Goal: Complete application form

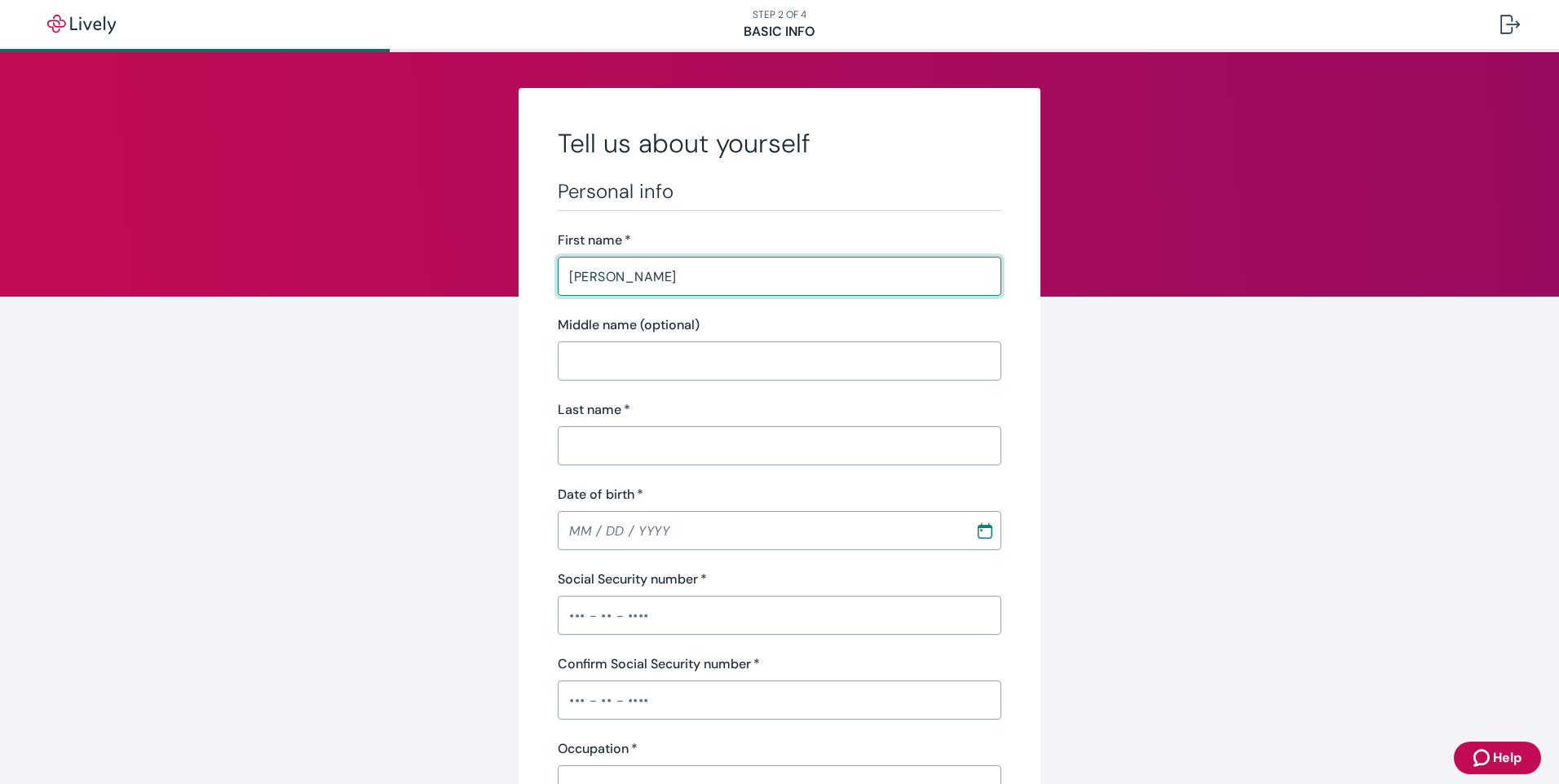
type input "[PERSON_NAME]"
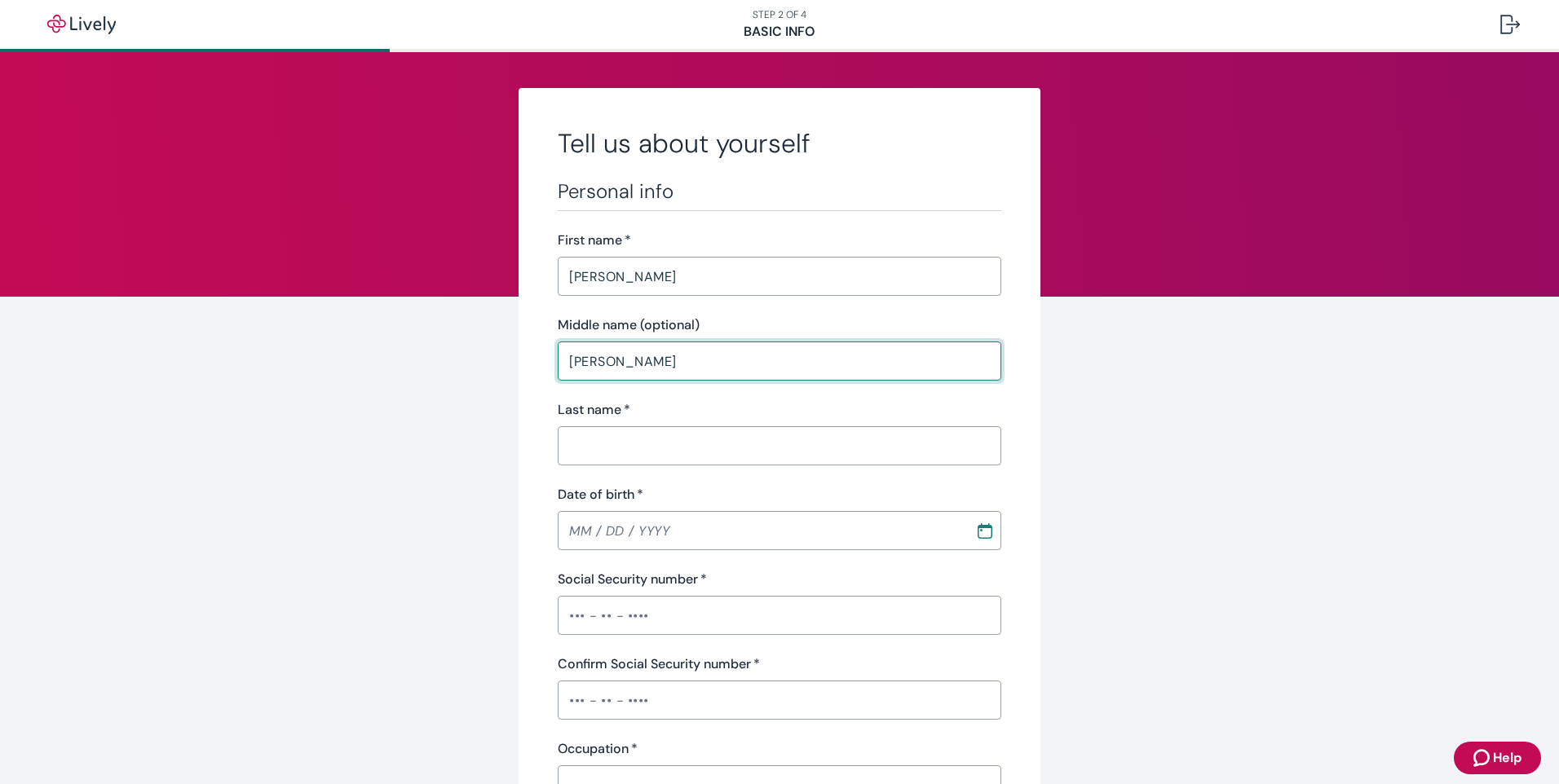
type input "[PERSON_NAME]"
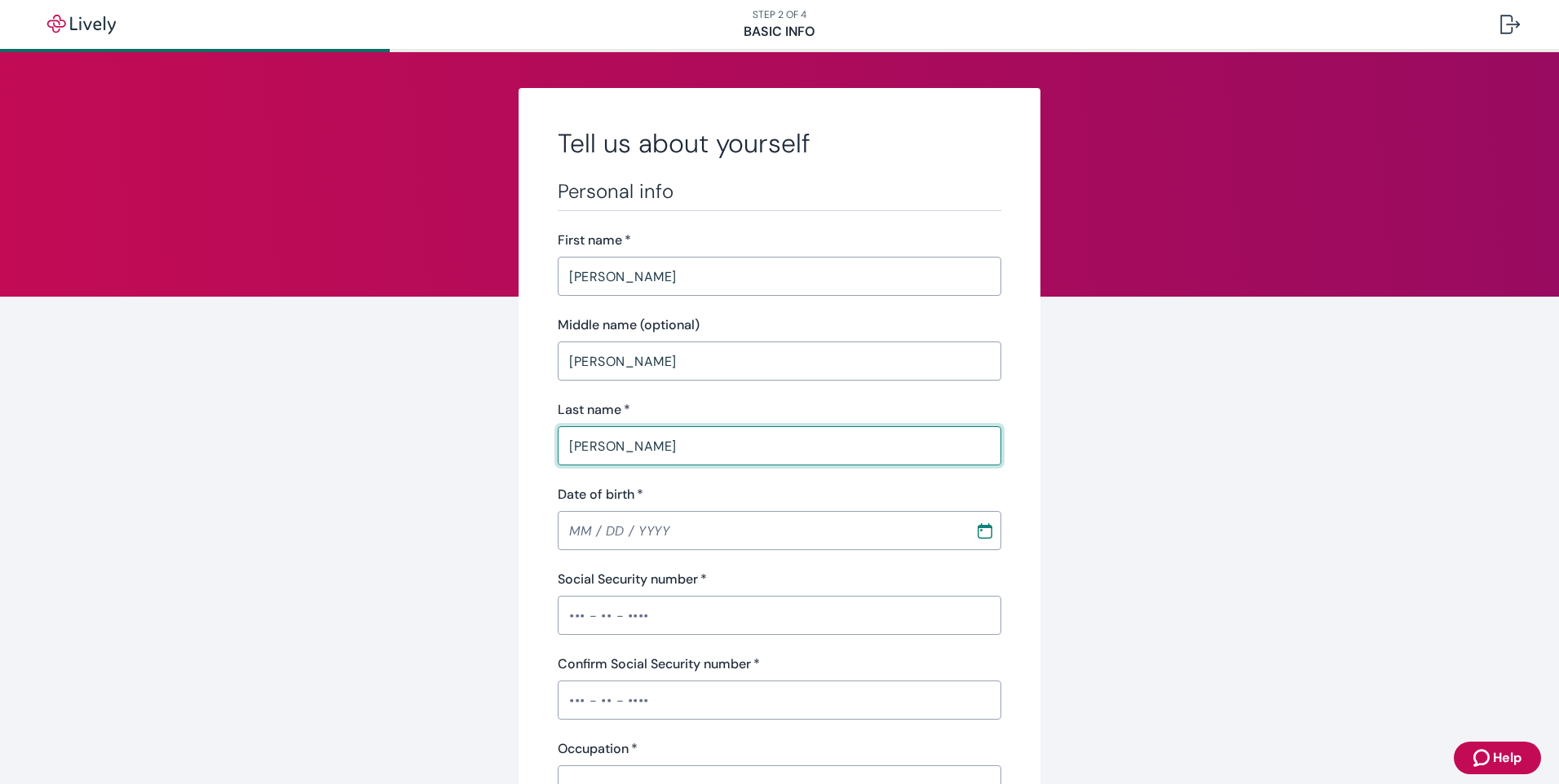
type input "[PERSON_NAME]"
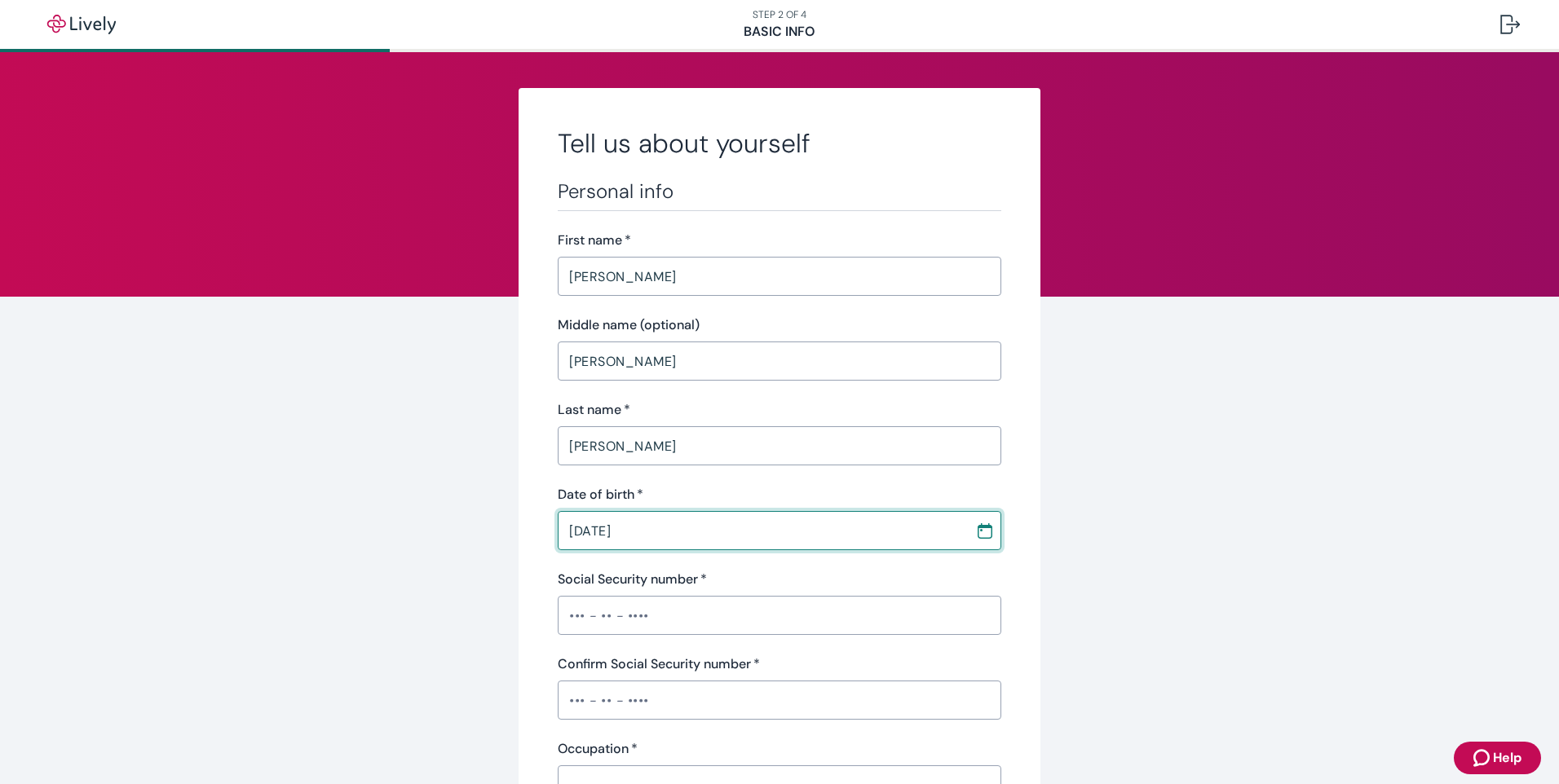
type input "[DATE]"
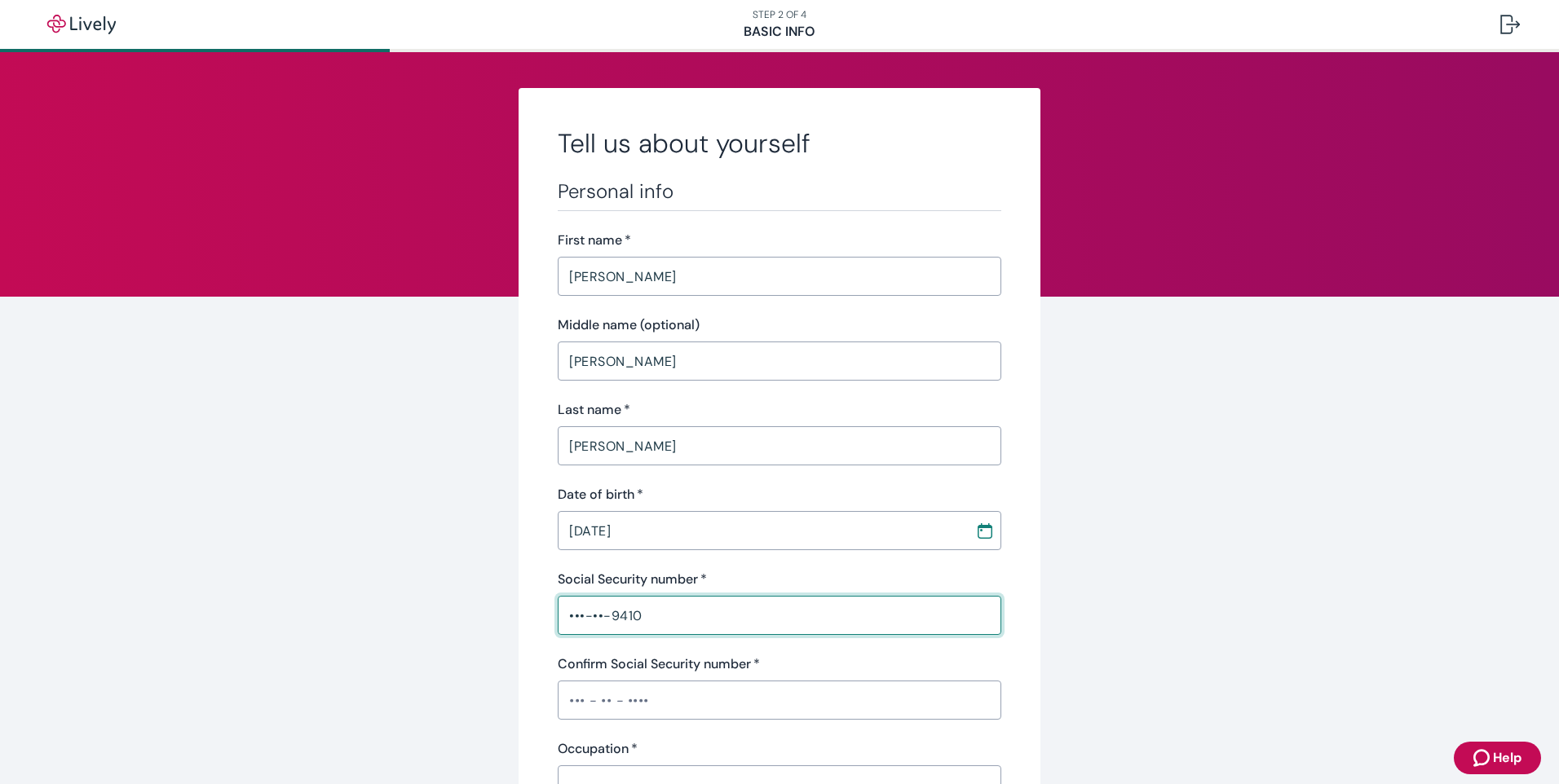
type input "•••-••-9410"
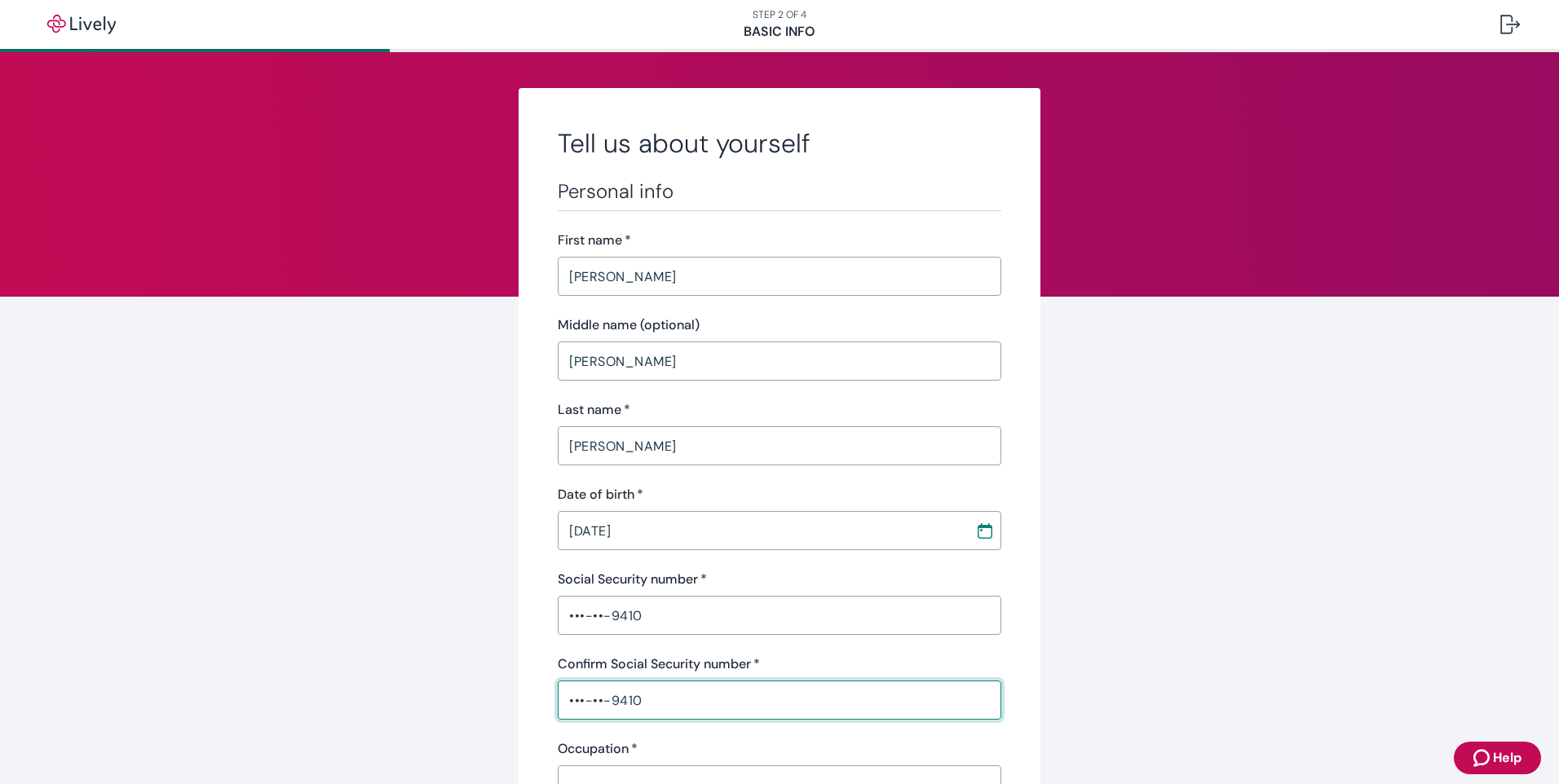
type input "•••-••-9410"
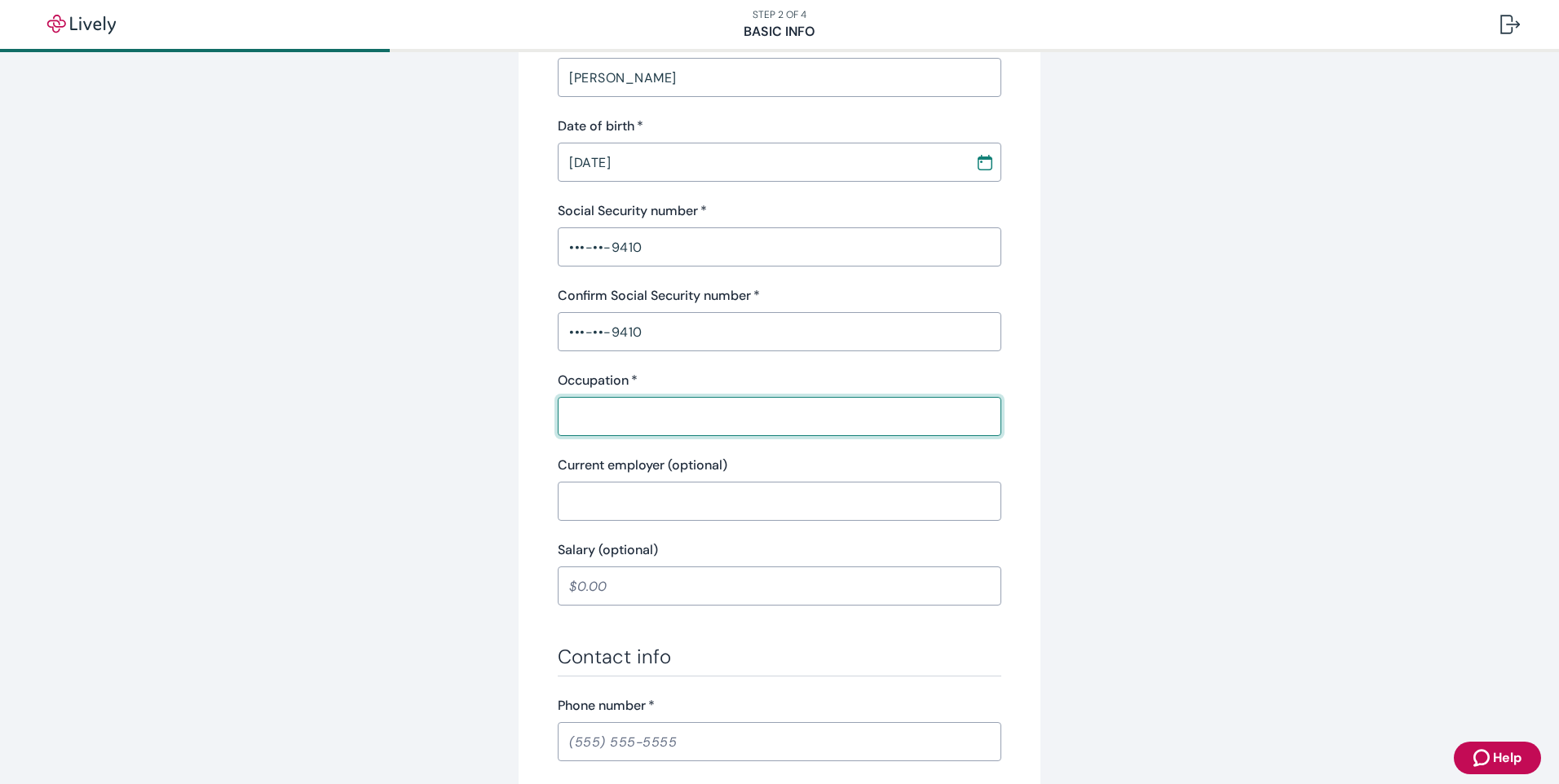
scroll to position [425, 0]
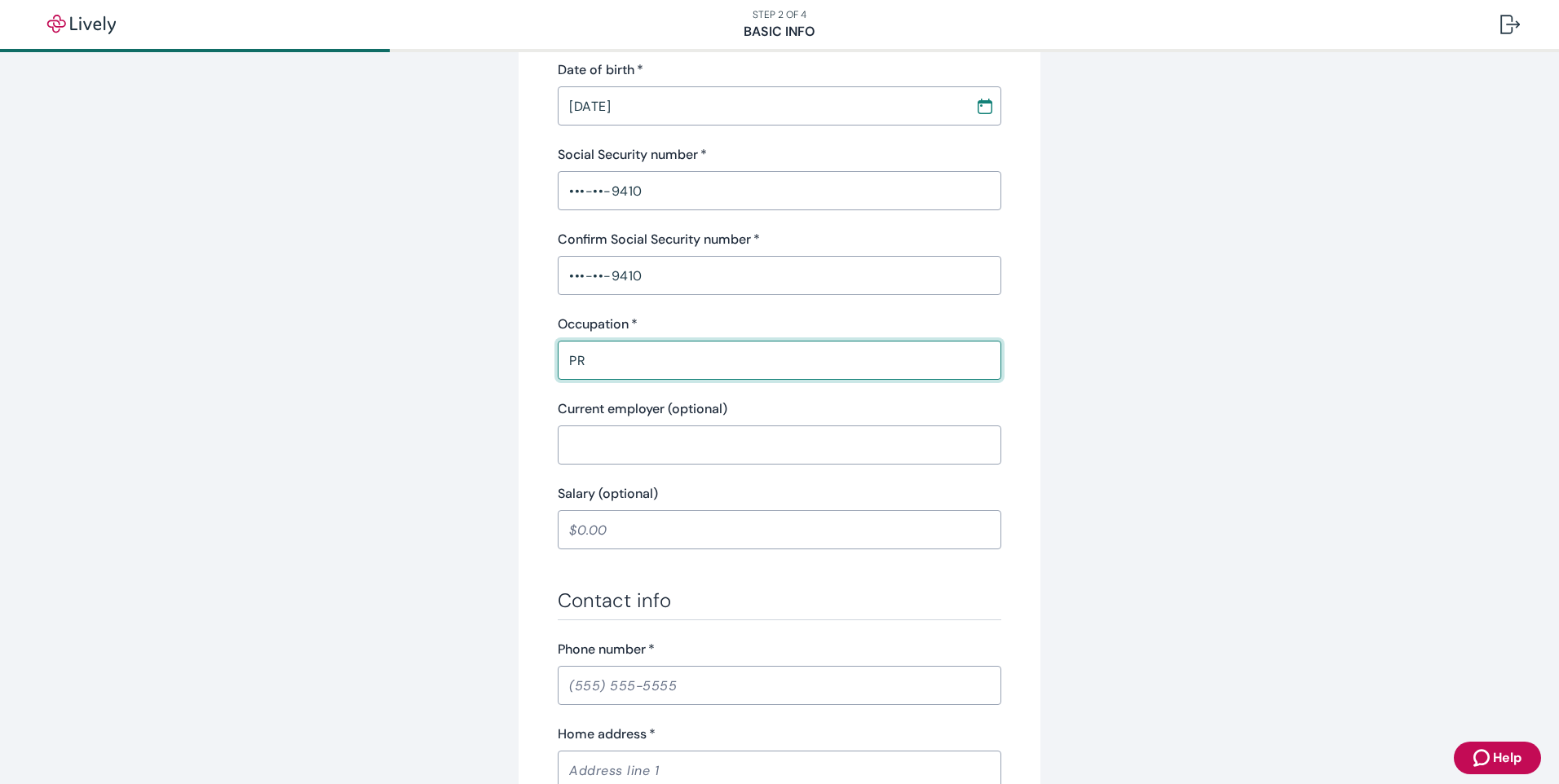
type input "PR"
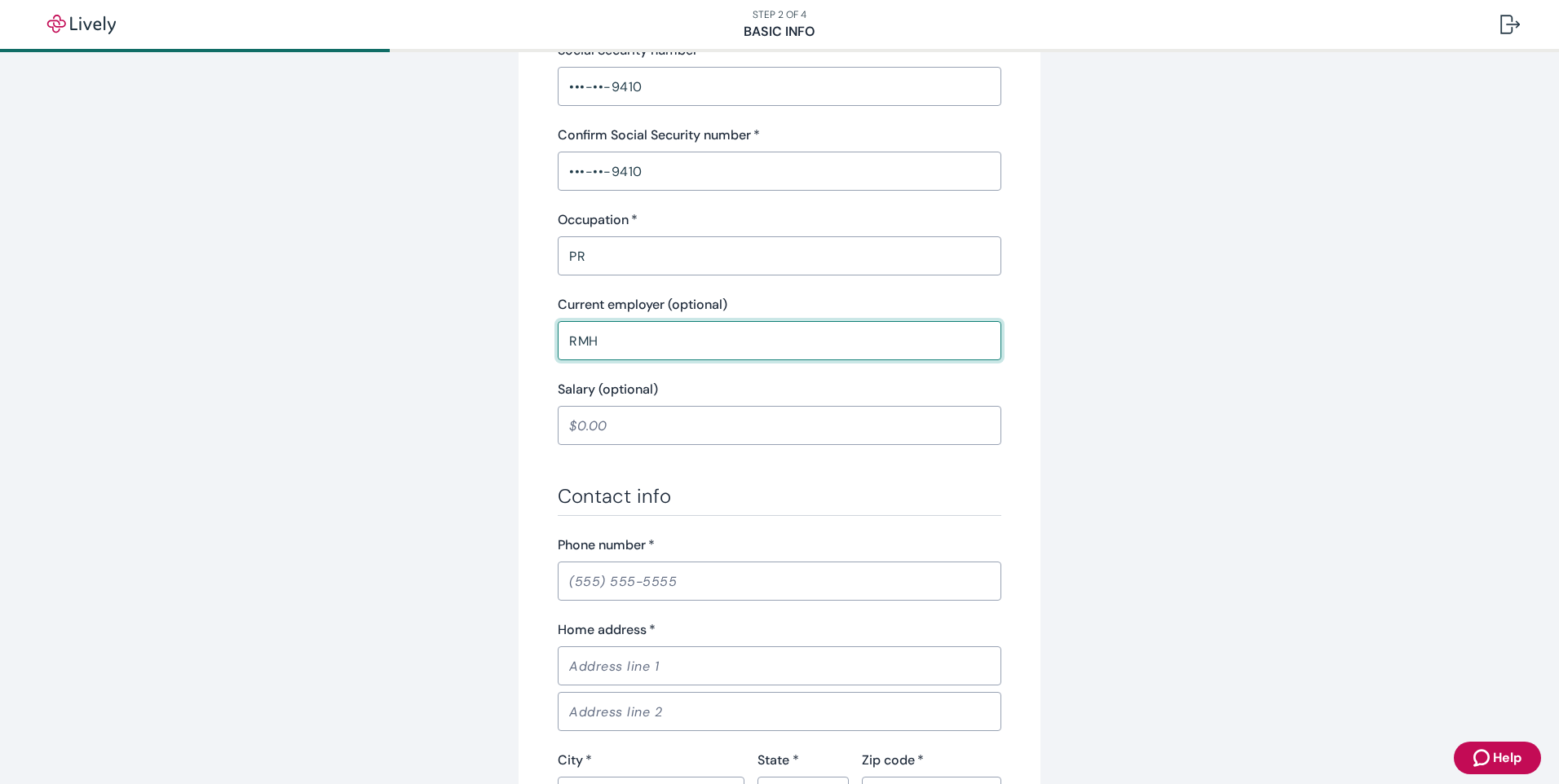
scroll to position [833, 0]
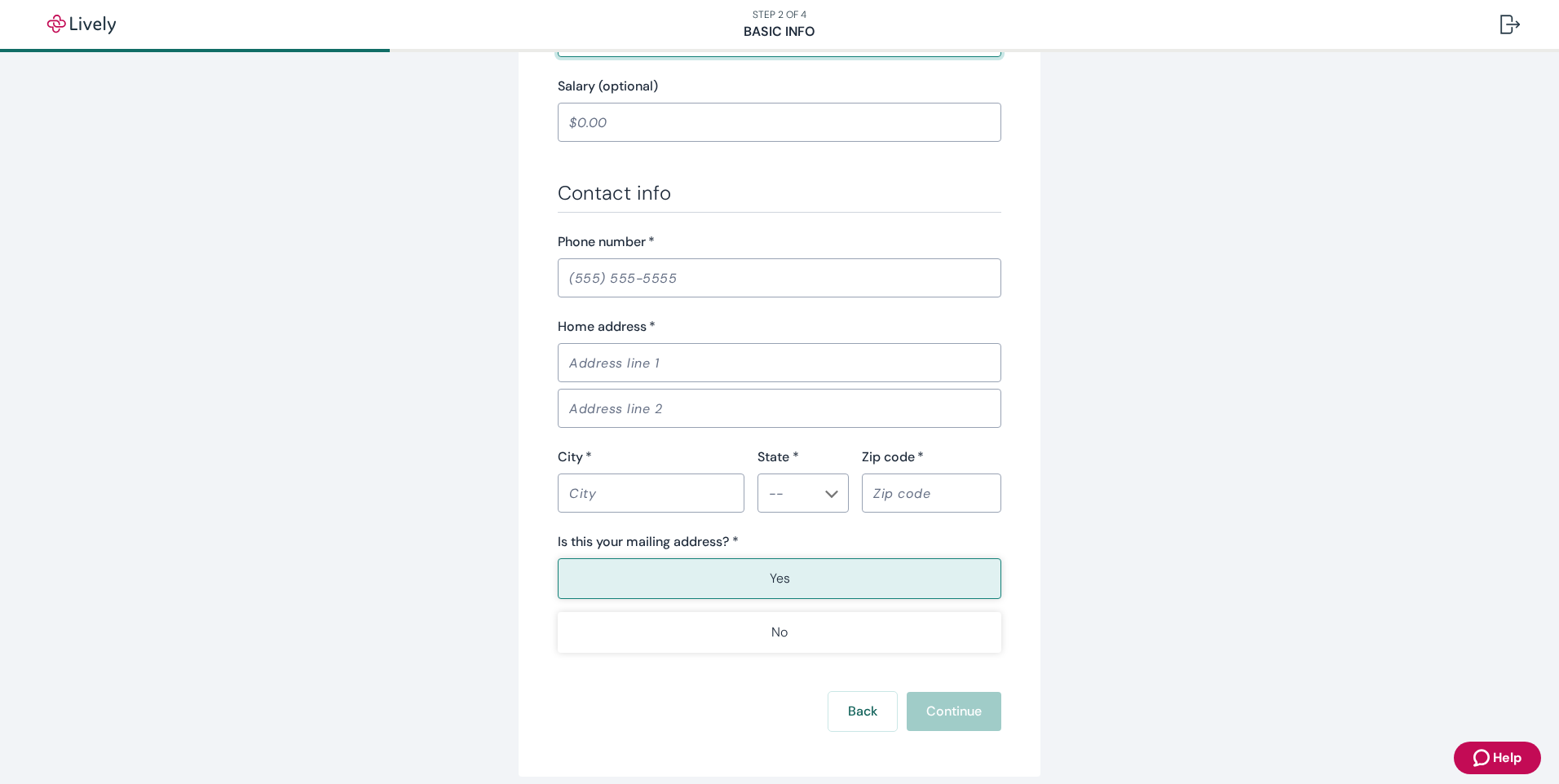
type input "RMH"
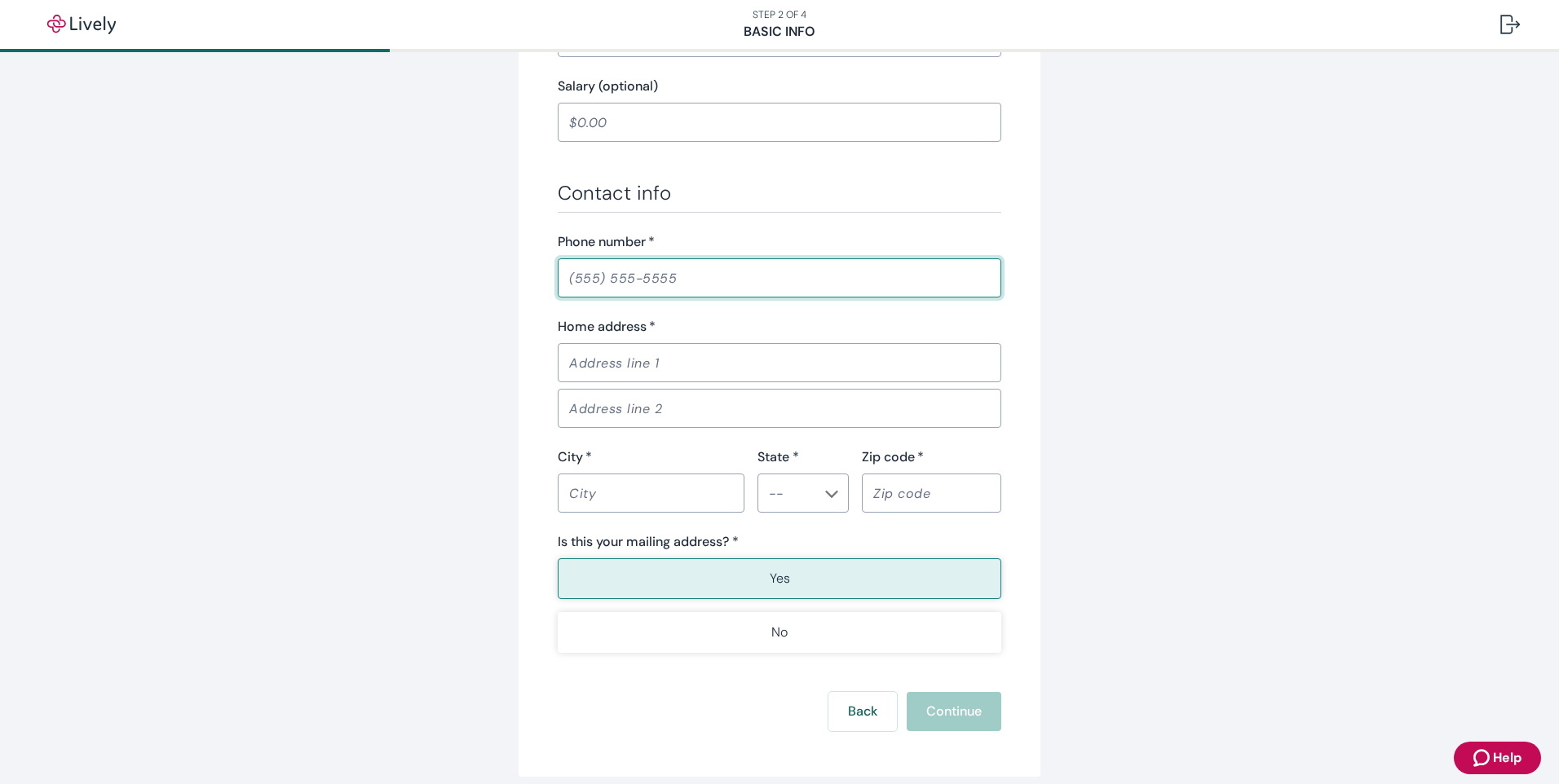
click at [724, 293] on input "Phone number   *" at bounding box center [779, 278] width 444 height 33
type input "[PHONE_NUMBER]"
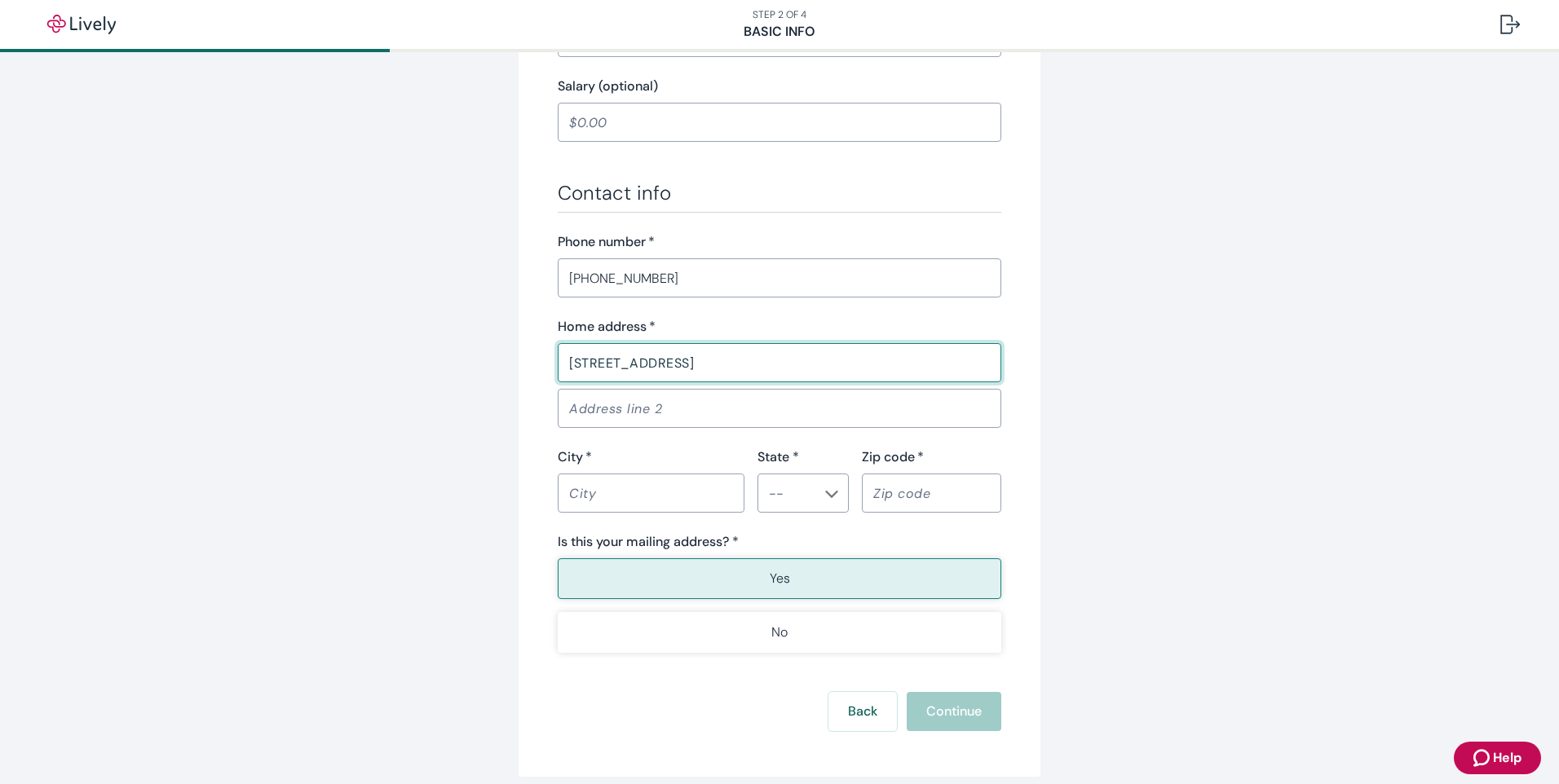
type input "[STREET_ADDRESS]"
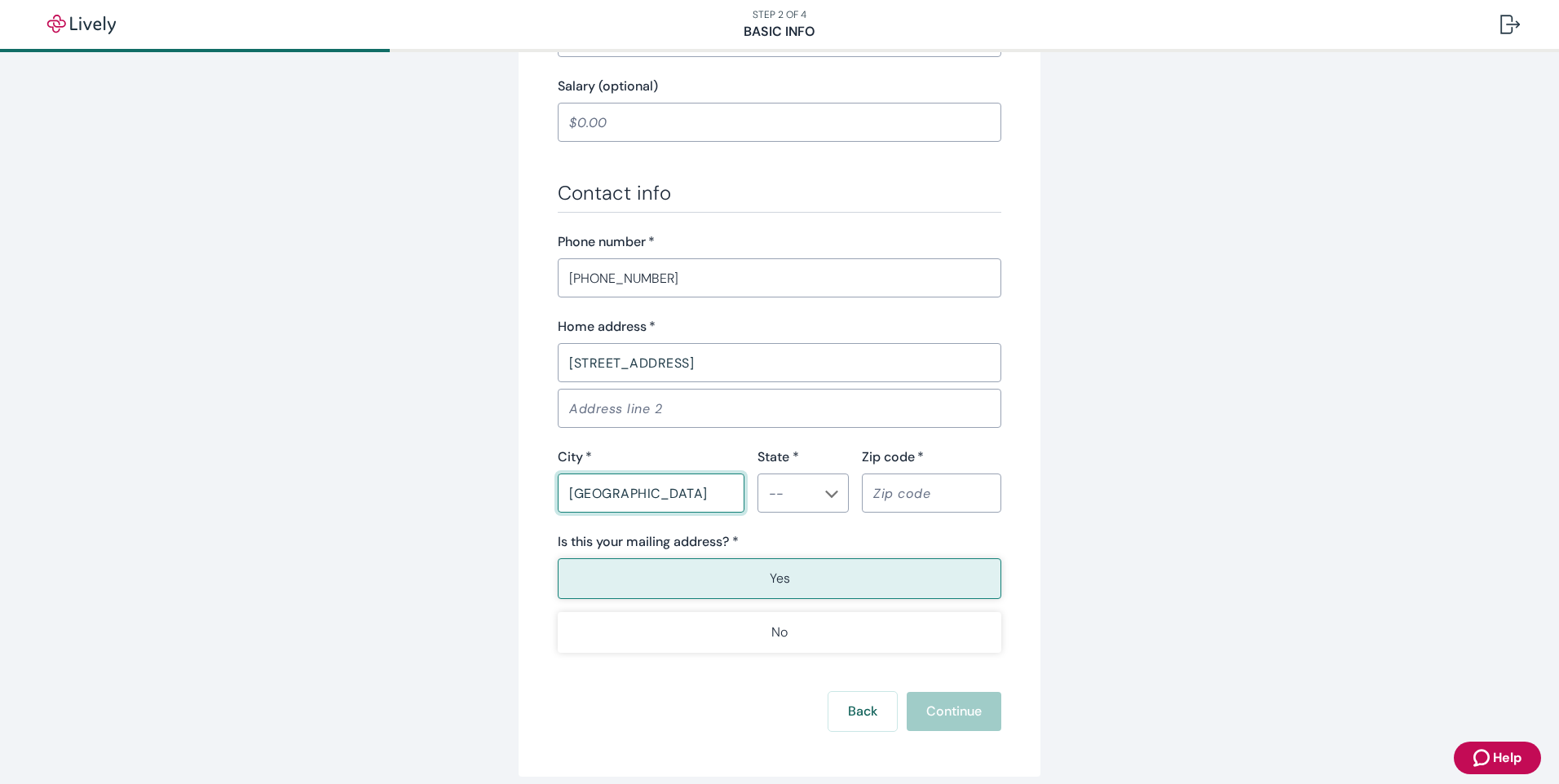
type input "[GEOGRAPHIC_DATA]"
type input "IN"
type input "46173"
click at [753, 569] on button "Yes" at bounding box center [779, 578] width 444 height 40
click at [981, 705] on button "Continue" at bounding box center [954, 712] width 95 height 40
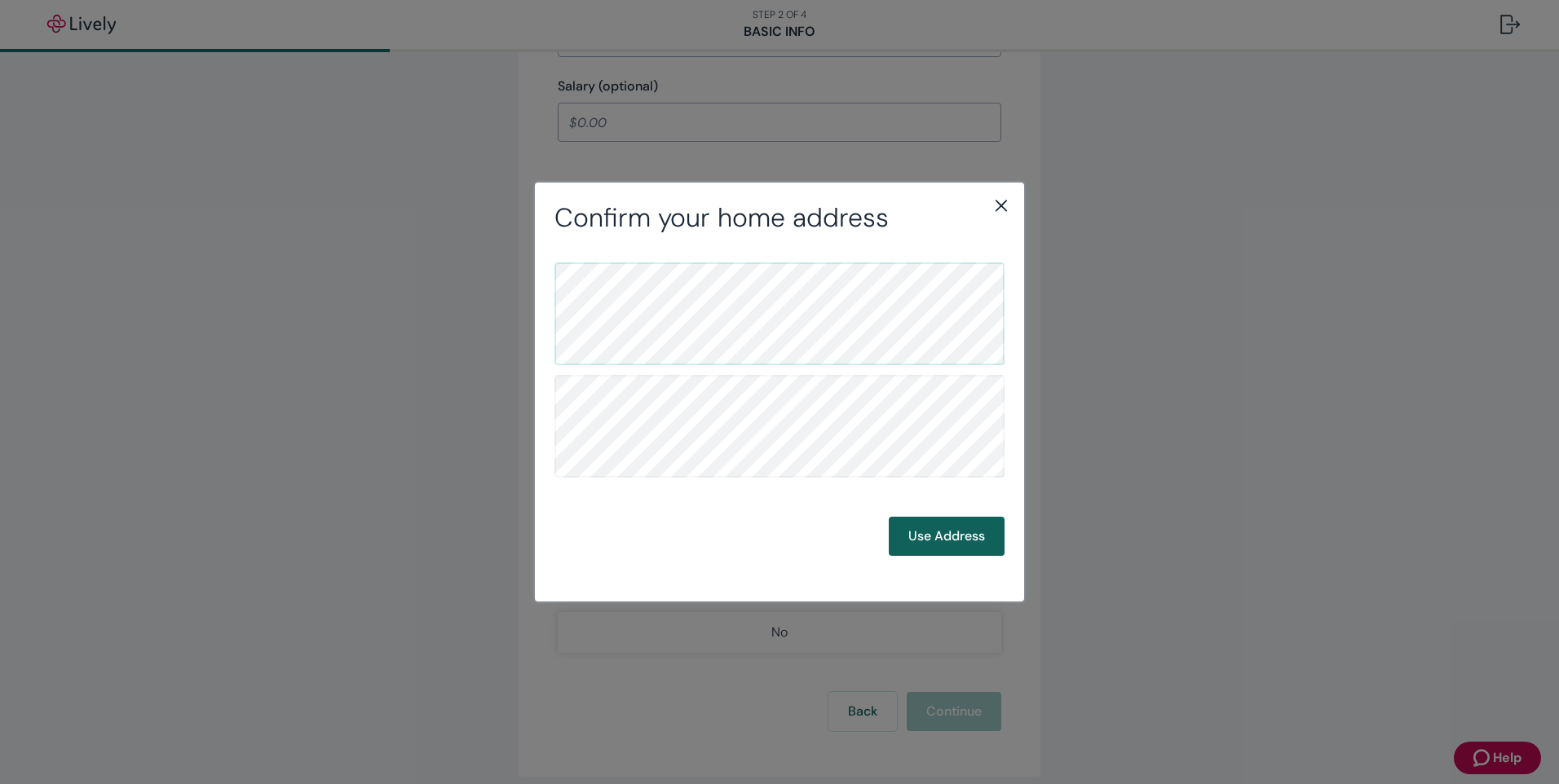
click at [947, 532] on button "Use Address" at bounding box center [946, 537] width 116 height 40
click at [959, 546] on button "Use Address" at bounding box center [946, 537] width 116 height 40
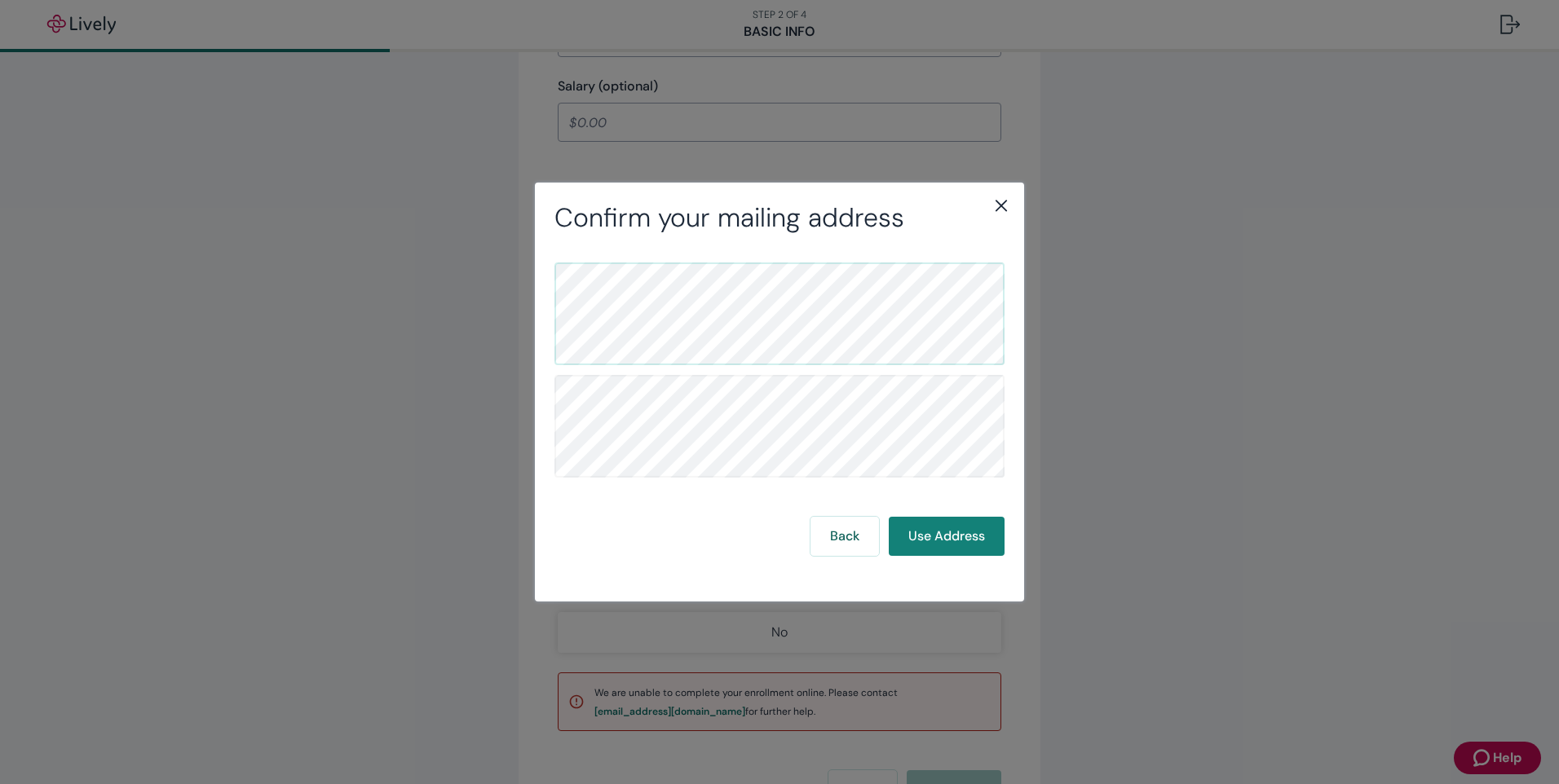
click at [1157, 577] on div "Confirm your mailing address Back Use Address" at bounding box center [779, 392] width 1559 height 784
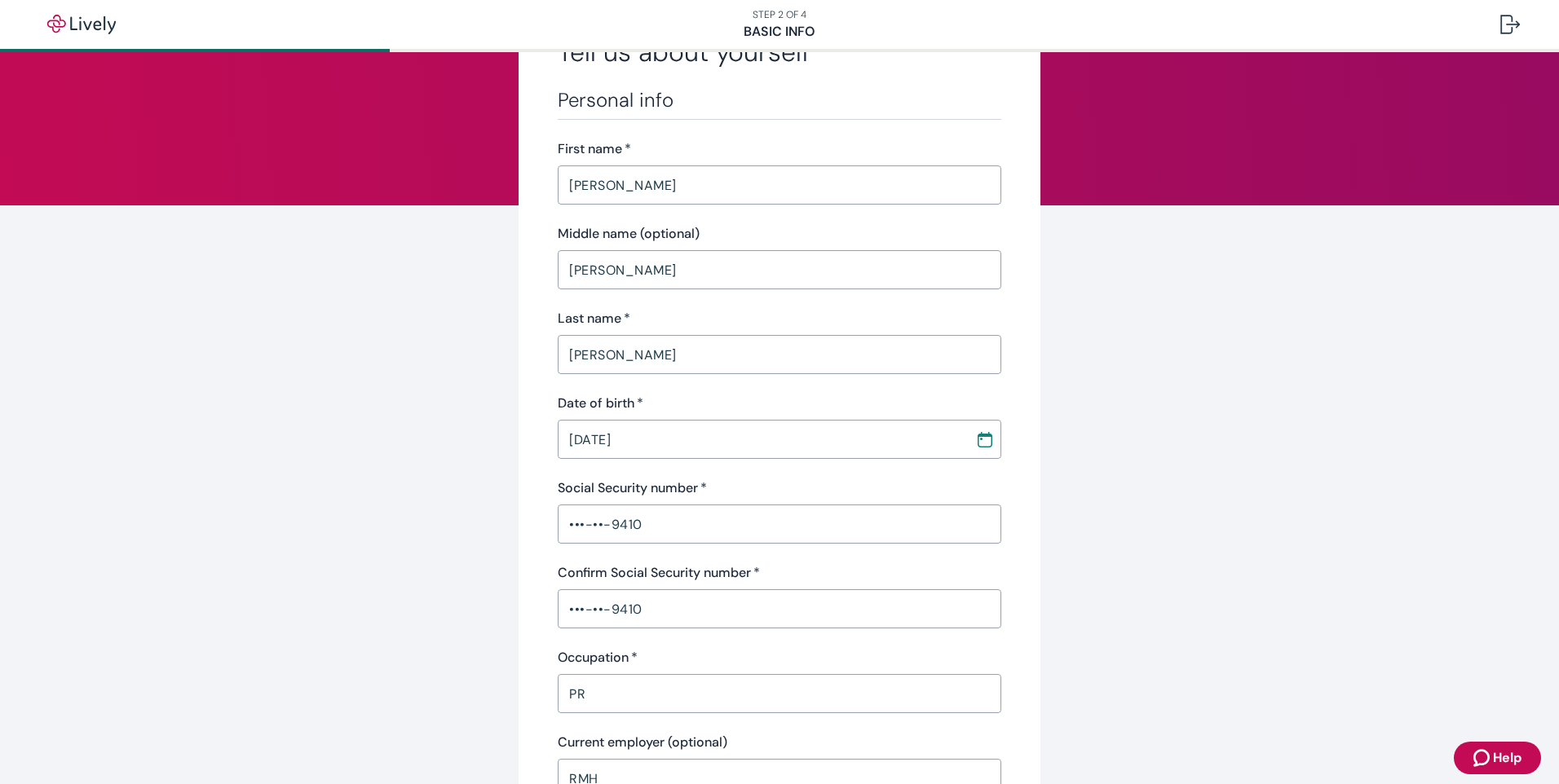
scroll to position [0, 0]
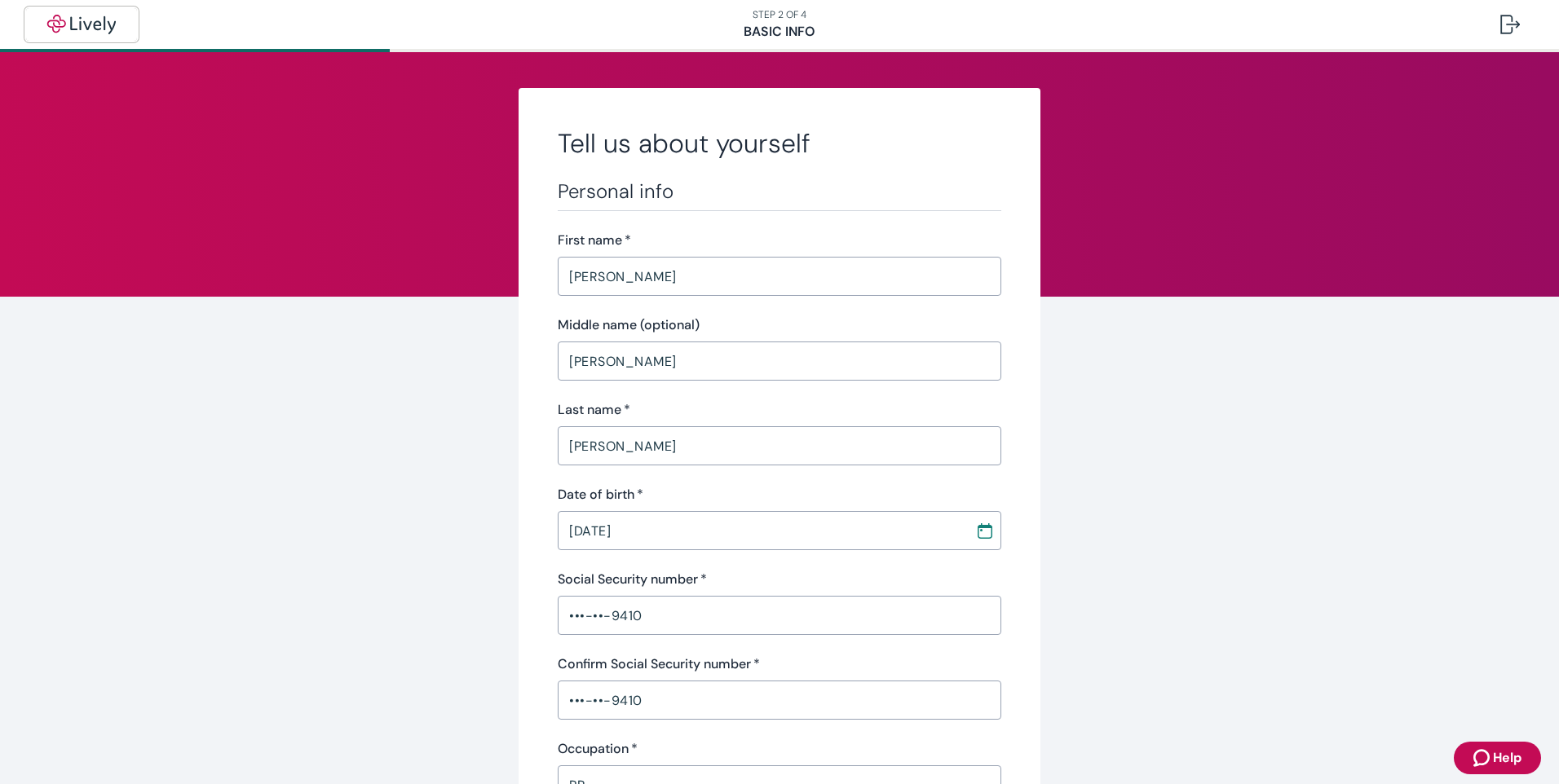
click at [82, 21] on img "button" at bounding box center [82, 25] width 91 height 20
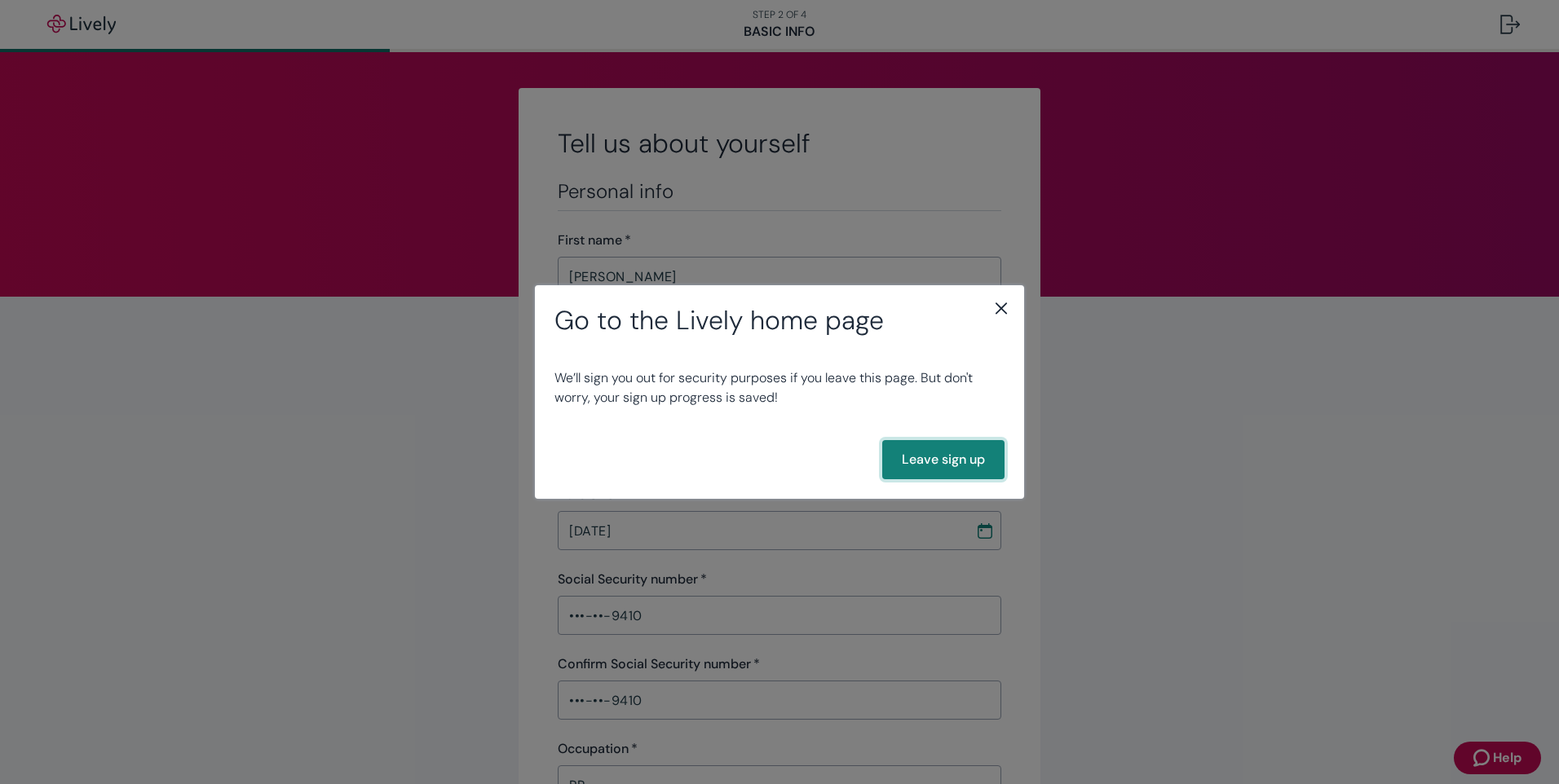
click at [984, 455] on button "Leave sign up" at bounding box center [943, 460] width 122 height 40
